Goal: Entertainment & Leisure: Consume media (video, audio)

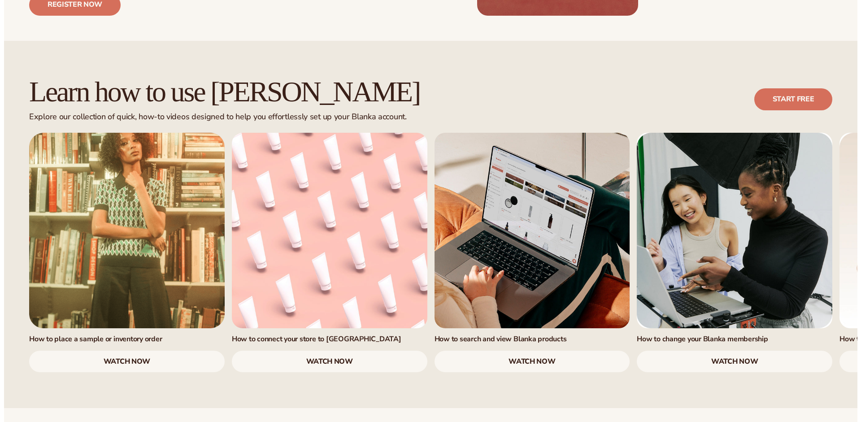
scroll to position [506, 0]
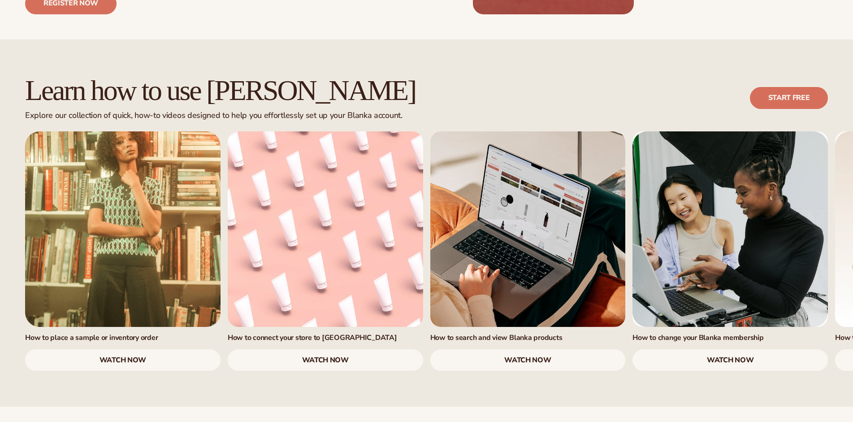
click at [521, 227] on link "3 / 7" at bounding box center [527, 228] width 195 height 195
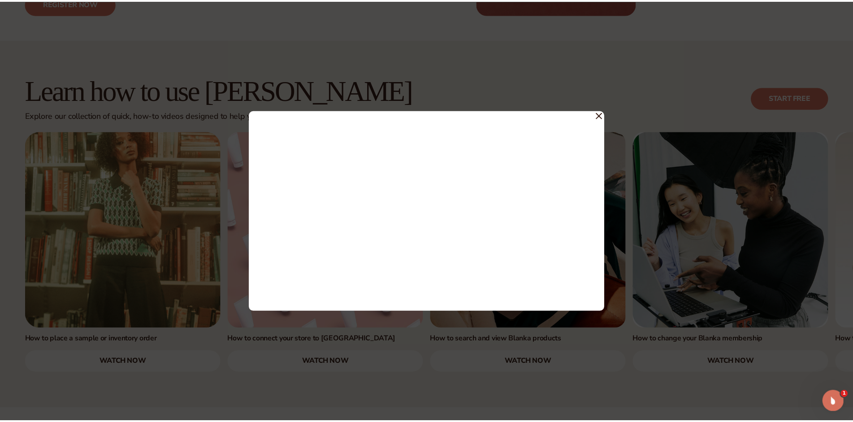
scroll to position [0, 0]
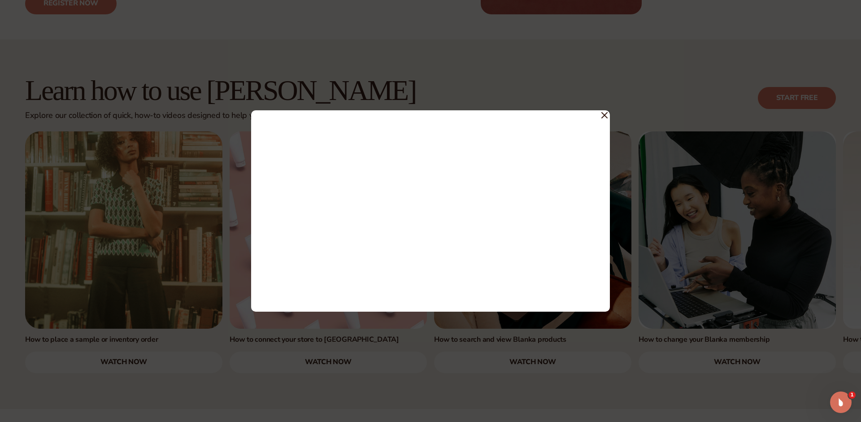
click at [605, 113] on icon at bounding box center [604, 115] width 6 height 6
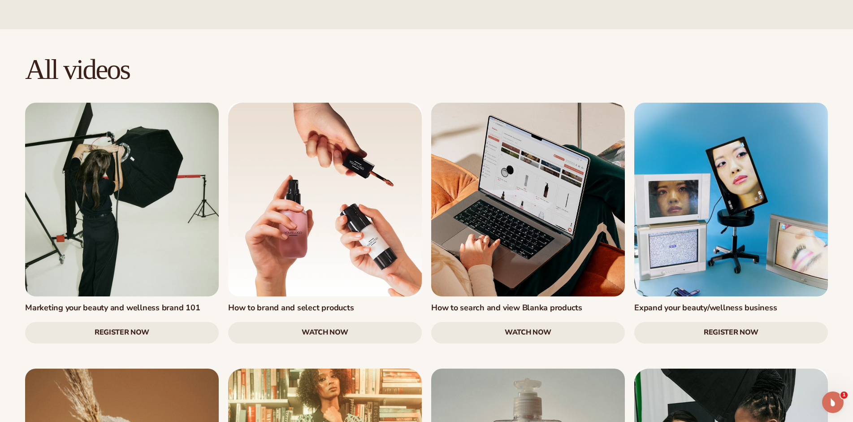
scroll to position [886, 0]
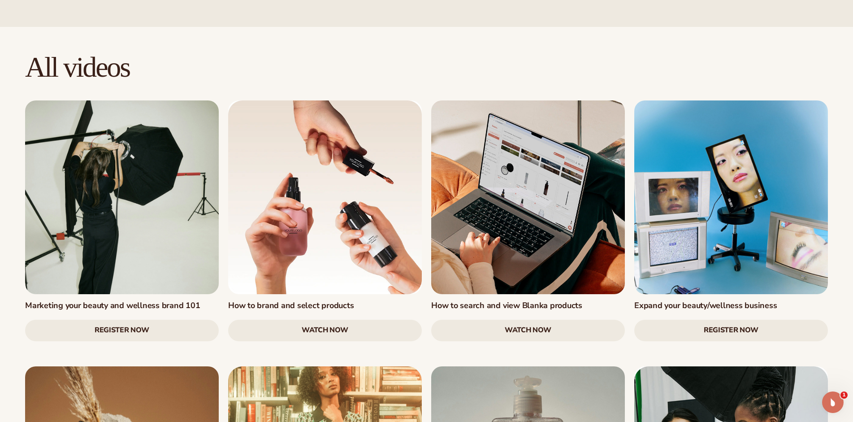
click at [344, 172] on link at bounding box center [325, 197] width 194 height 194
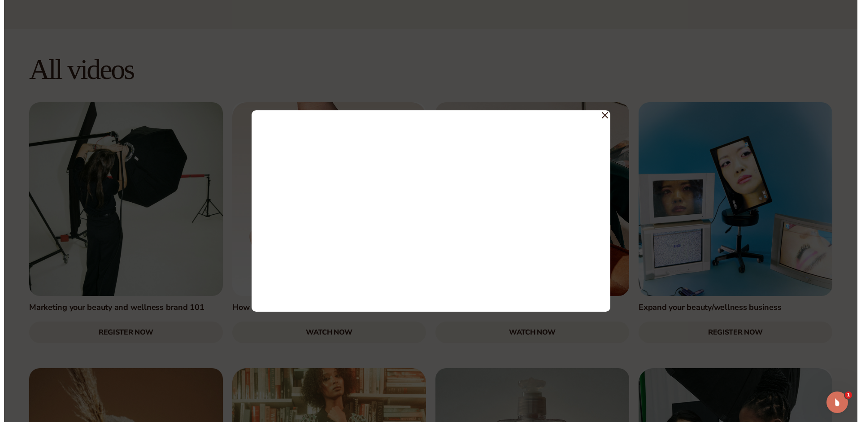
scroll to position [888, 0]
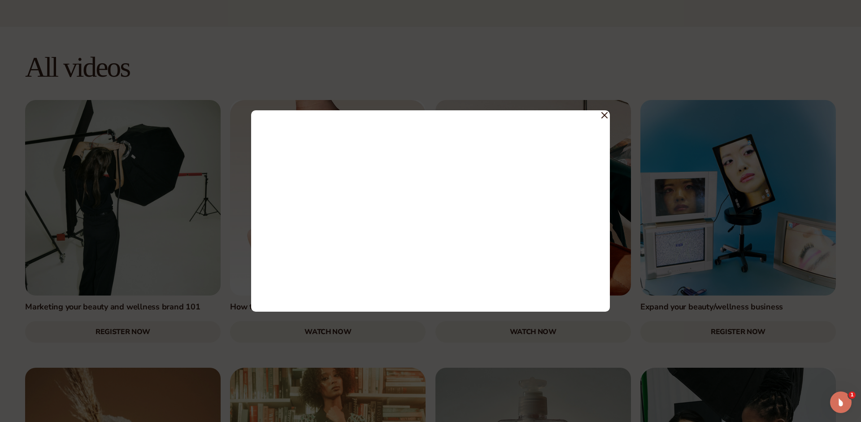
click at [604, 112] on icon at bounding box center [604, 115] width 6 height 6
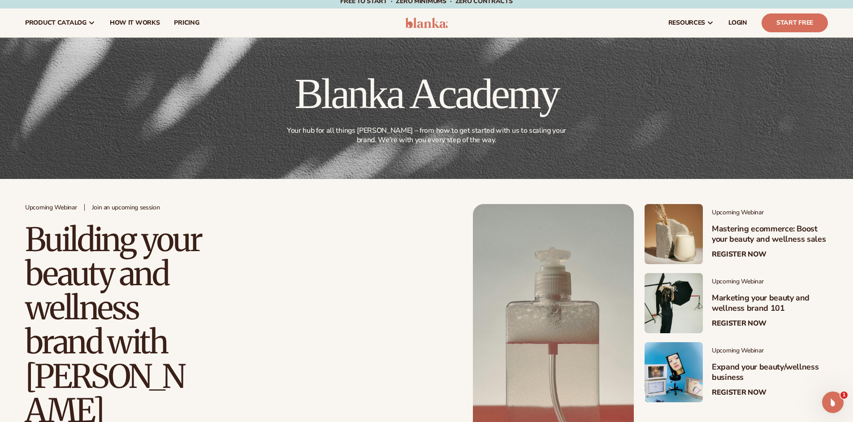
scroll to position [0, 0]
